Goal: Information Seeking & Learning: Stay updated

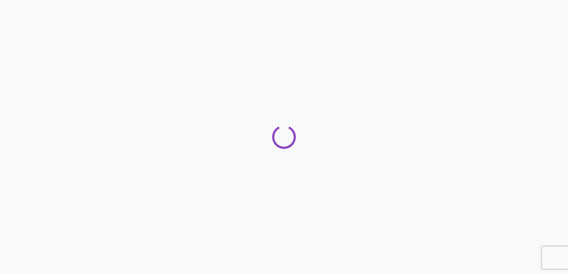
drag, startPoint x: 0, startPoint y: 0, endPoint x: 376, endPoint y: 196, distance: 423.9
click at [376, 196] on div at bounding box center [284, 137] width 568 height 274
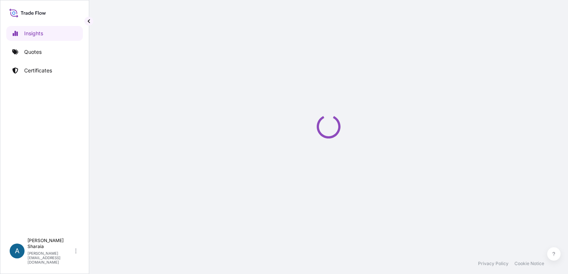
select select "2025"
